Goal: Information Seeking & Learning: Learn about a topic

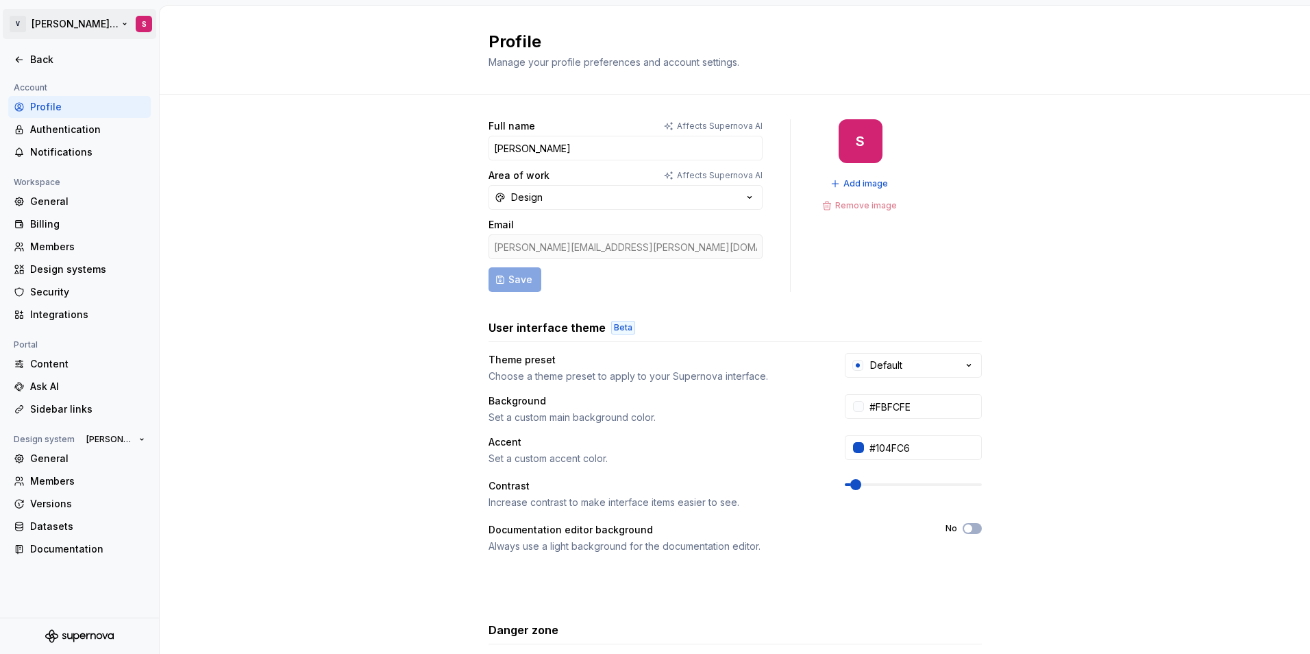
click at [73, 23] on html "V [PERSON_NAME] Brand Portal S Back Account Profile Authentication Notification…" at bounding box center [655, 327] width 1310 height 654
click at [52, 26] on html "V [PERSON_NAME] Brand Portal S Back Account Profile Authentication Notification…" at bounding box center [655, 327] width 1310 height 654
click at [34, 62] on div "Back" at bounding box center [87, 60] width 115 height 14
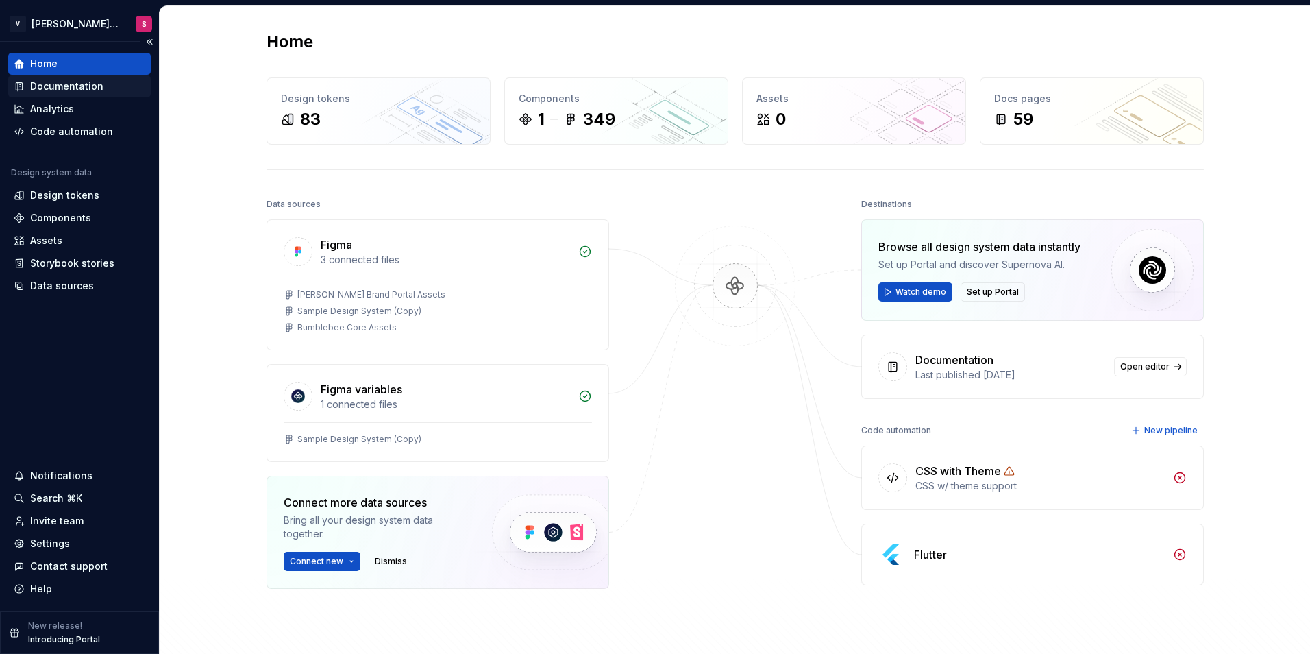
click at [53, 82] on div "Documentation" at bounding box center [66, 86] width 73 height 14
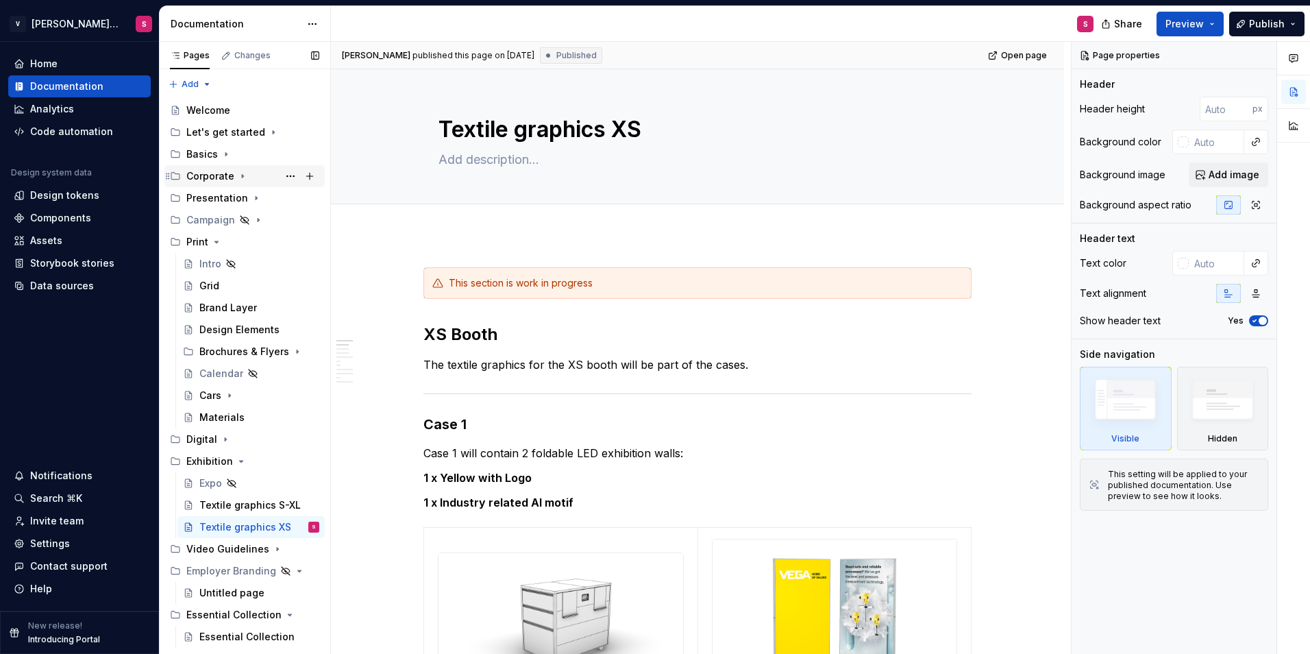
click at [238, 175] on icon "Page tree" at bounding box center [242, 176] width 11 height 11
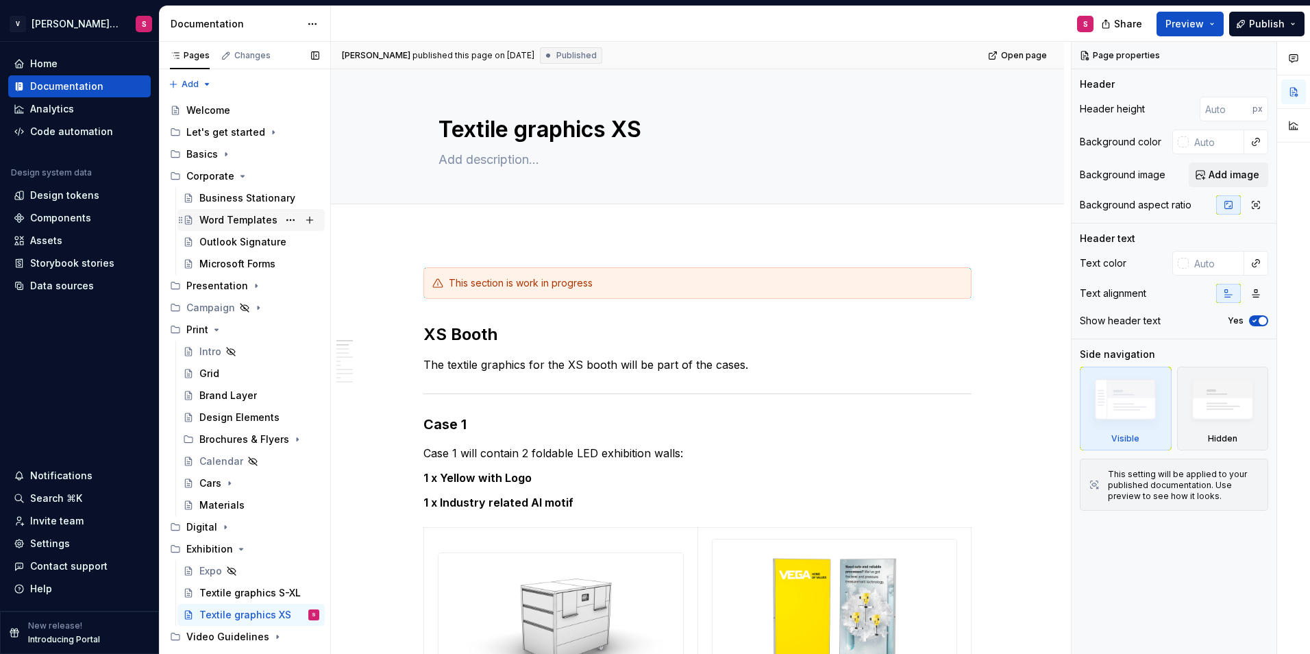
click at [224, 223] on div "Word Templates" at bounding box center [238, 220] width 78 height 14
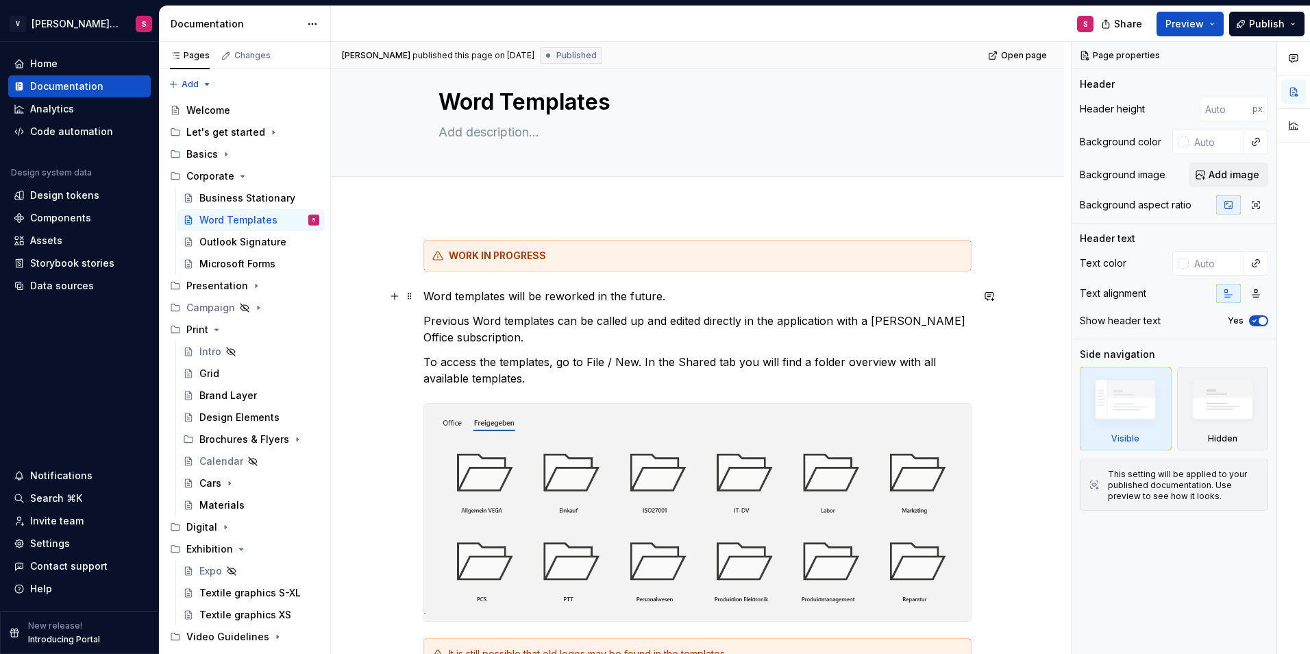
scroll to position [96, 0]
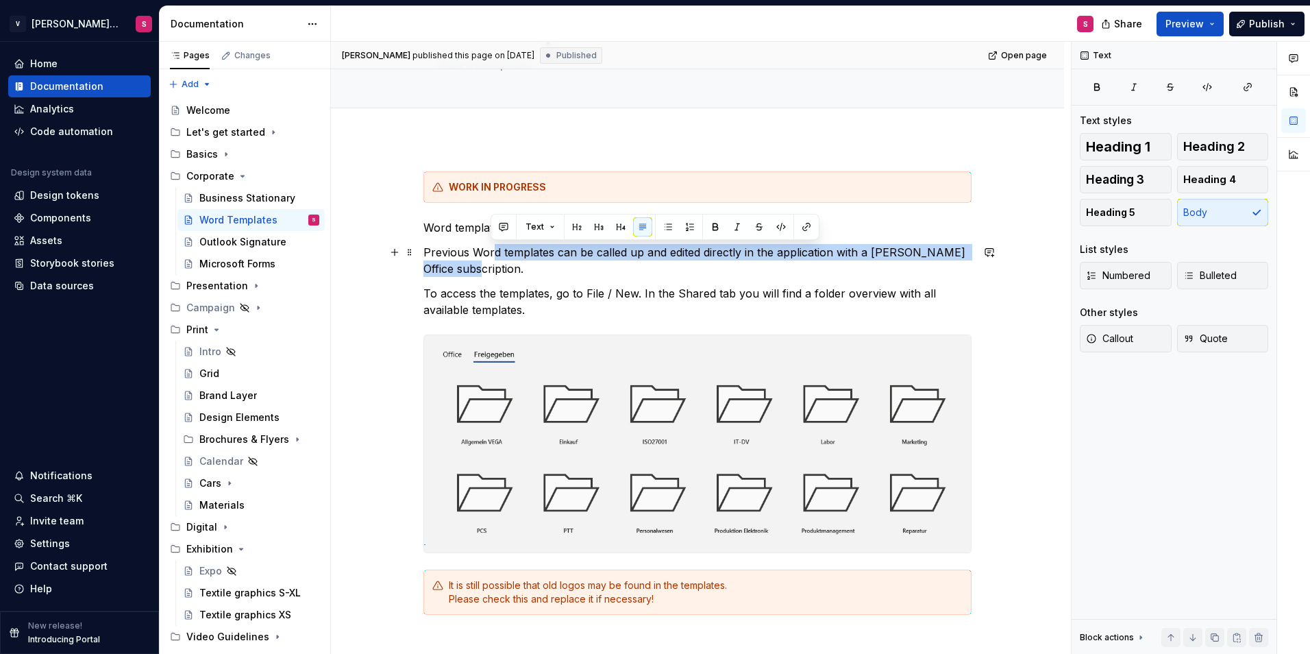
drag, startPoint x: 491, startPoint y: 246, endPoint x: 517, endPoint y: 265, distance: 31.4
click at [517, 265] on p "Previous Word templates can be called up and edited directly in the application…" at bounding box center [698, 260] width 548 height 33
click at [526, 271] on p "Previous Word templates can be called up and edited directly in the application…" at bounding box center [698, 260] width 548 height 33
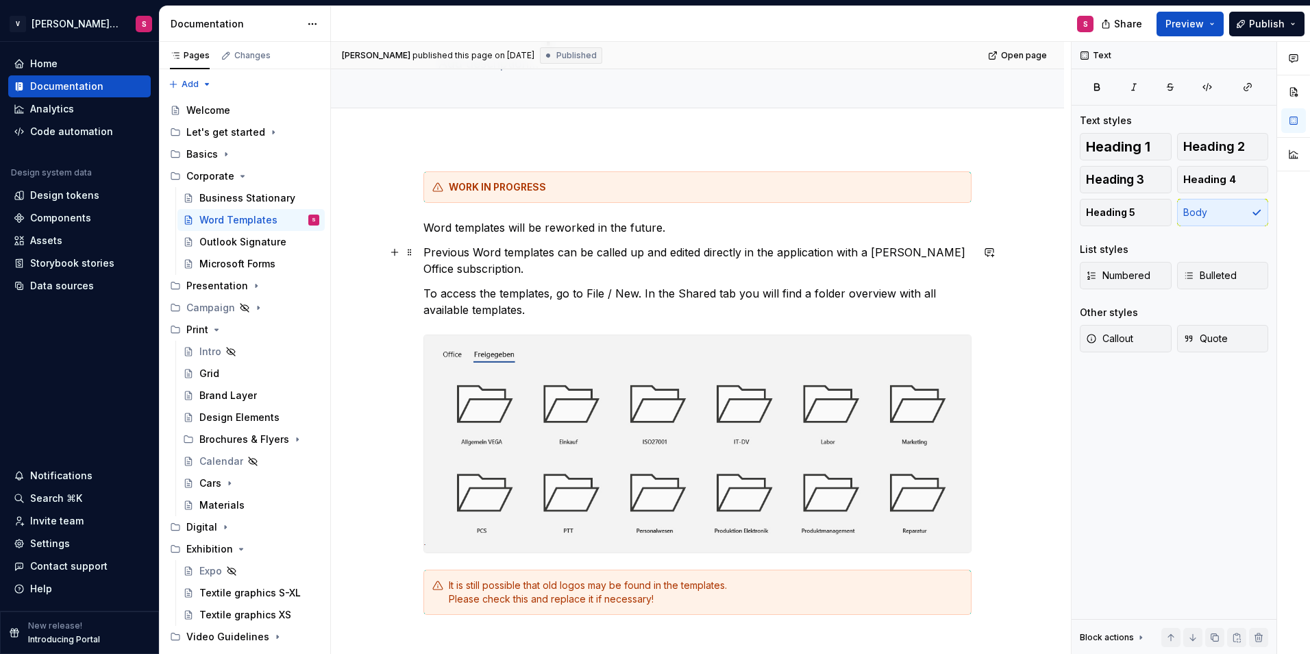
click at [680, 253] on p "Previous Word templates can be called up and edited directly in the application…" at bounding box center [698, 260] width 548 height 33
type textarea "*"
